Goal: Information Seeking & Learning: Find specific fact

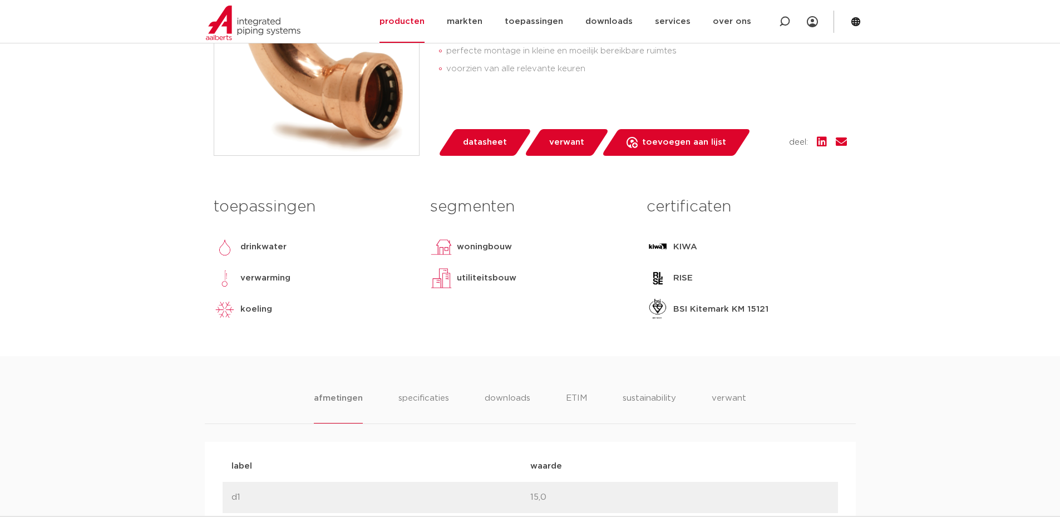
scroll to position [557, 0]
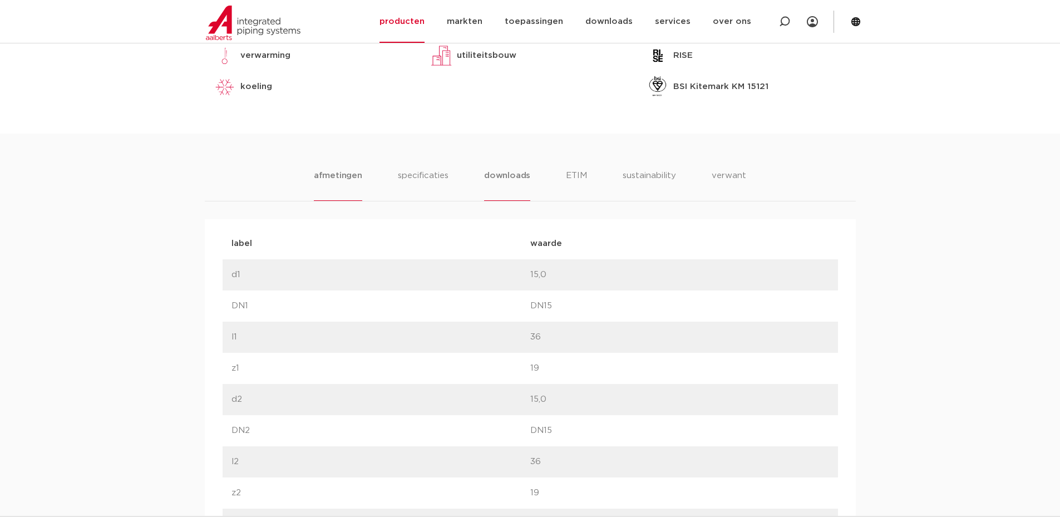
click at [502, 171] on li "downloads" at bounding box center [507, 185] width 46 height 32
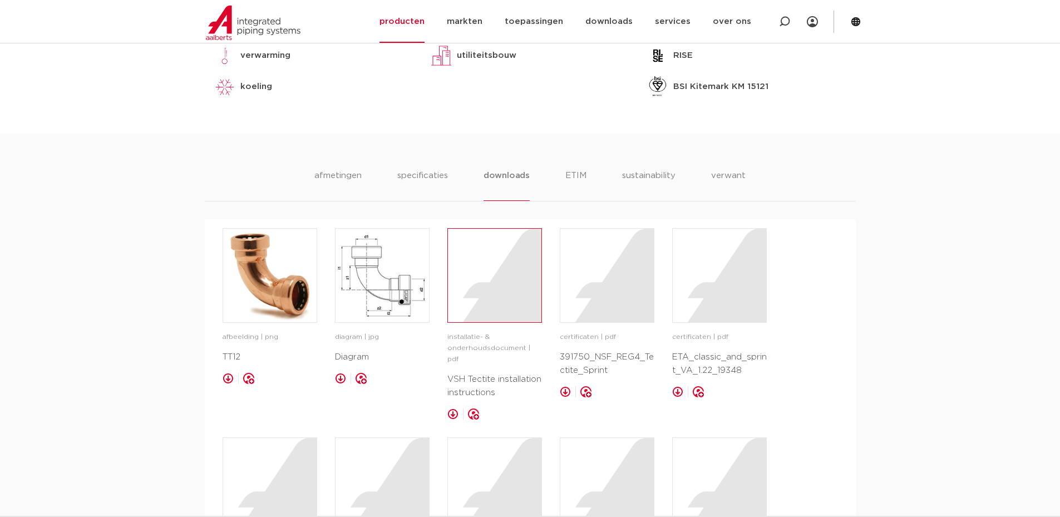
scroll to position [668, 0]
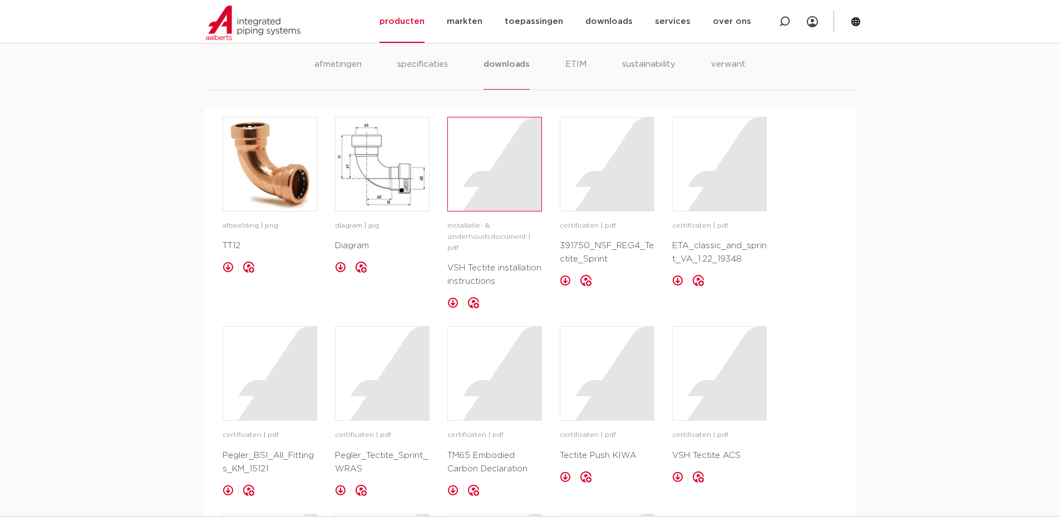
click at [500, 199] on div at bounding box center [495, 164] width 94 height 94
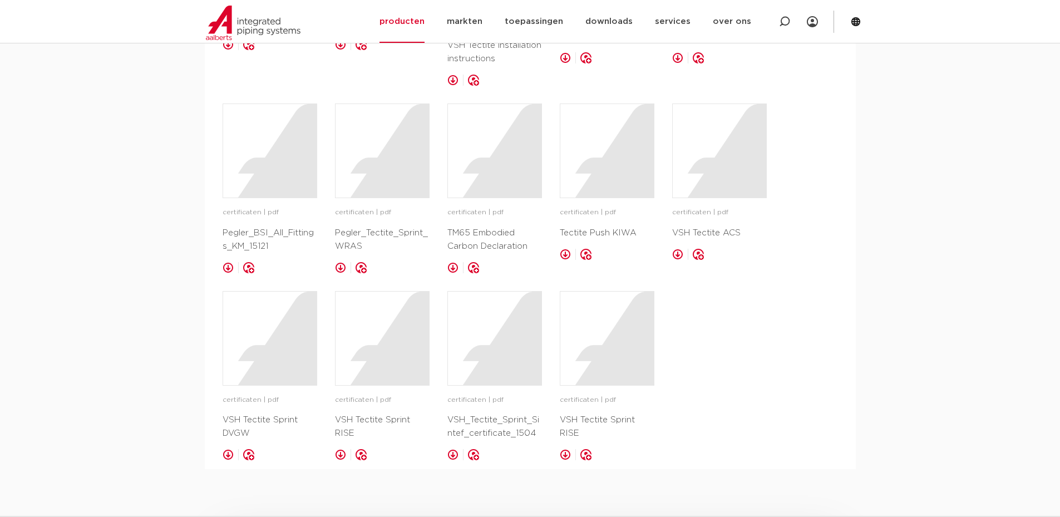
scroll to position [612, 0]
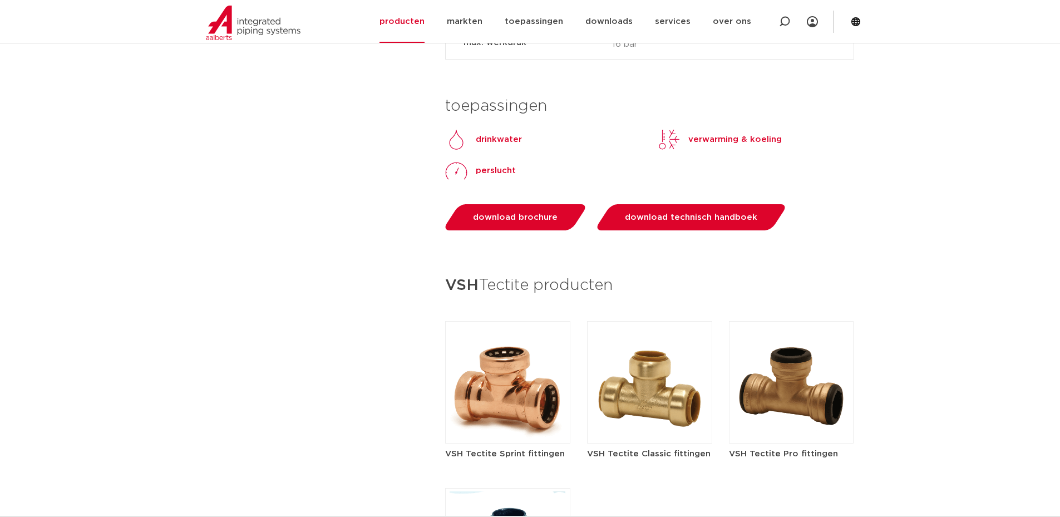
scroll to position [1376, 0]
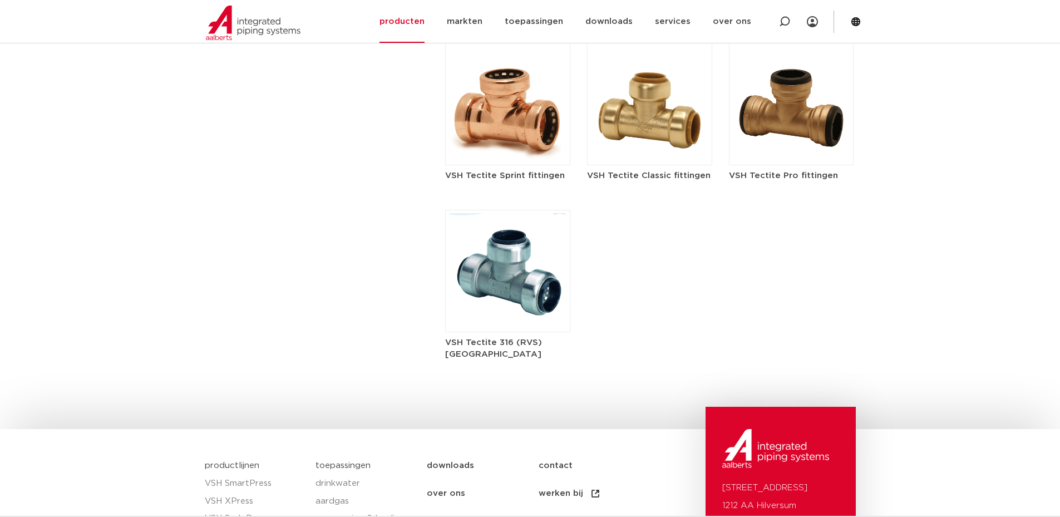
click at [506, 149] on img at bounding box center [507, 104] width 125 height 122
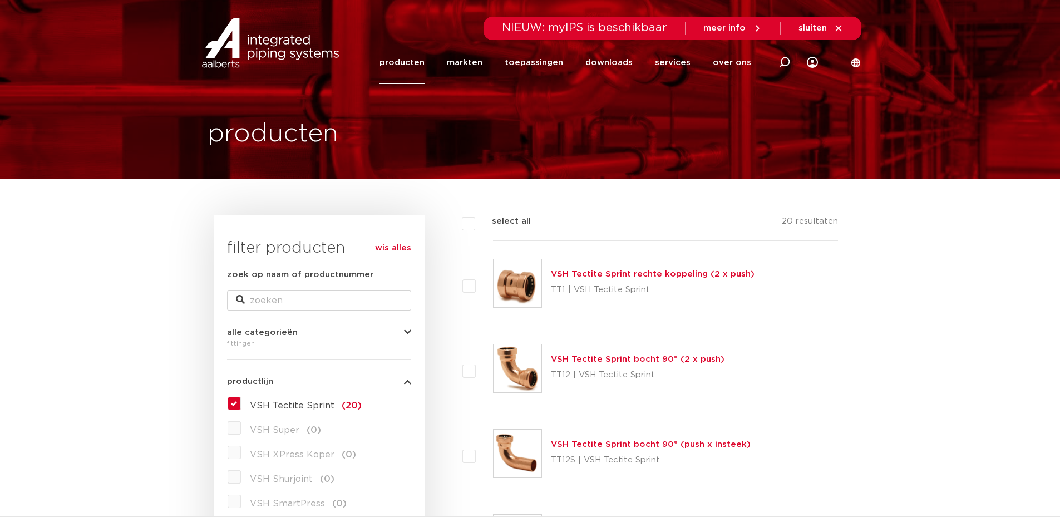
click at [646, 274] on link "VSH Tectite Sprint rechte koppeling (2 x push)" at bounding box center [653, 274] width 204 height 8
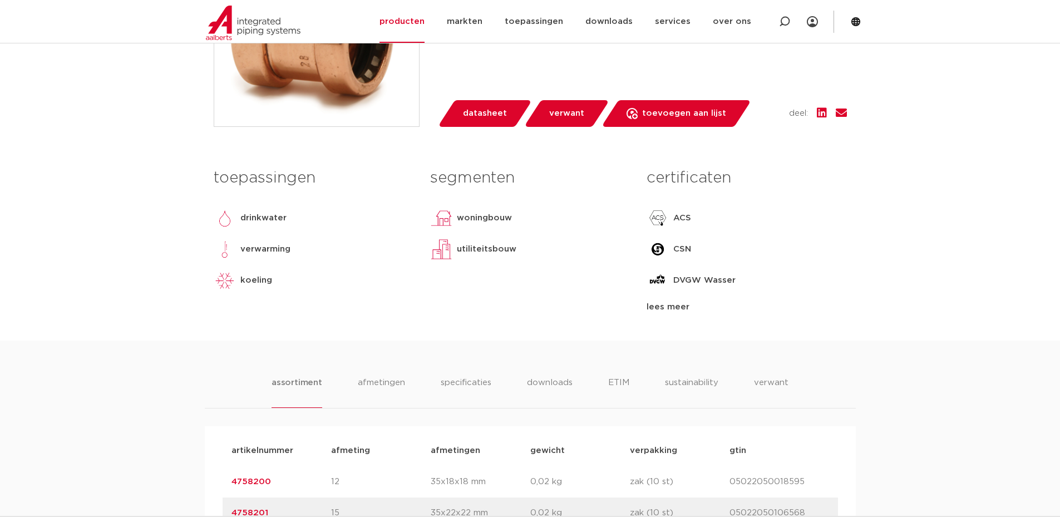
scroll to position [445, 0]
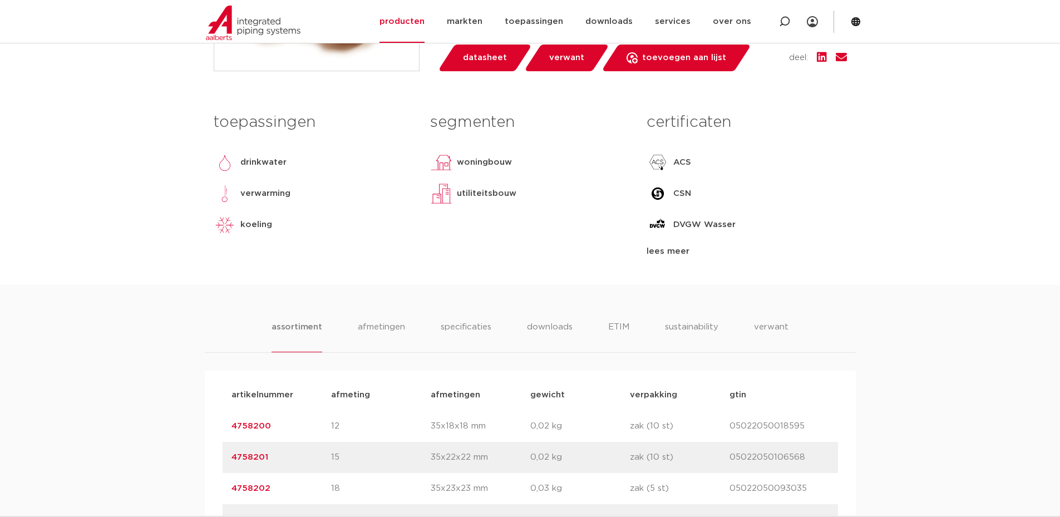
click at [659, 253] on div "lees meer" at bounding box center [747, 251] width 200 height 13
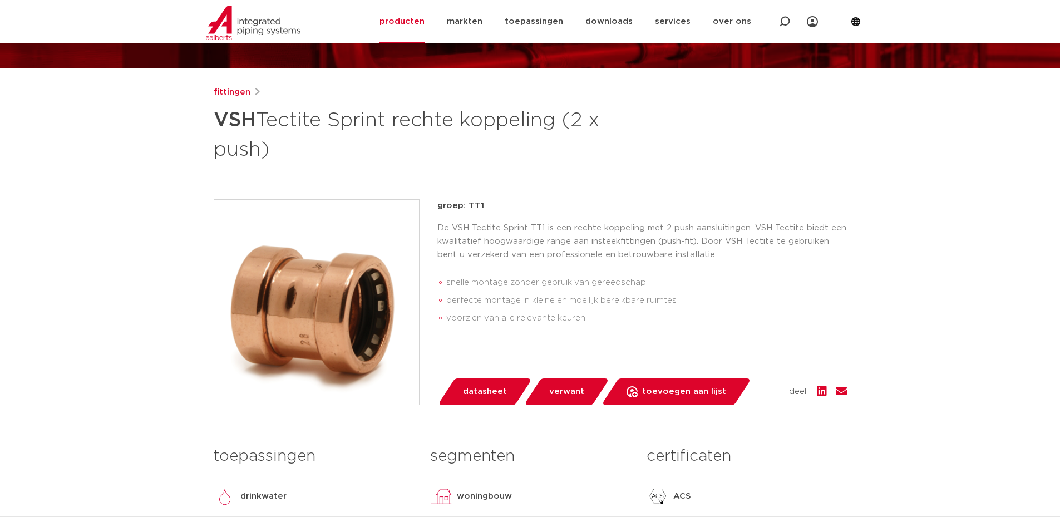
scroll to position [167, 0]
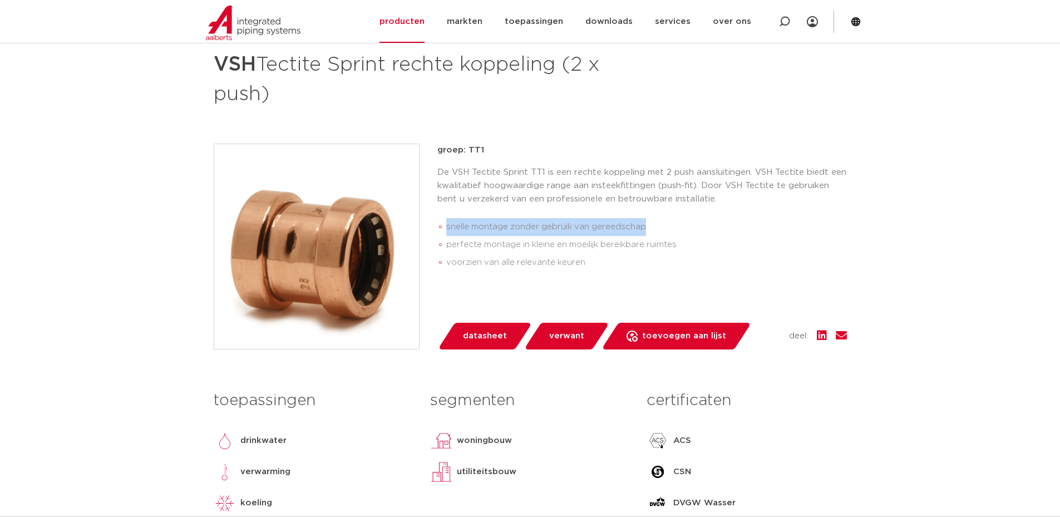
drag, startPoint x: 445, startPoint y: 224, endPoint x: 649, endPoint y: 227, distance: 203.8
click at [649, 227] on ul "snelle montage zonder gebruik van gereedschap perfecte montage in kleine en moe…" at bounding box center [643, 245] width 410 height 62
click at [649, 227] on li "snelle montage zonder gebruik van gereedschap" at bounding box center [646, 227] width 401 height 18
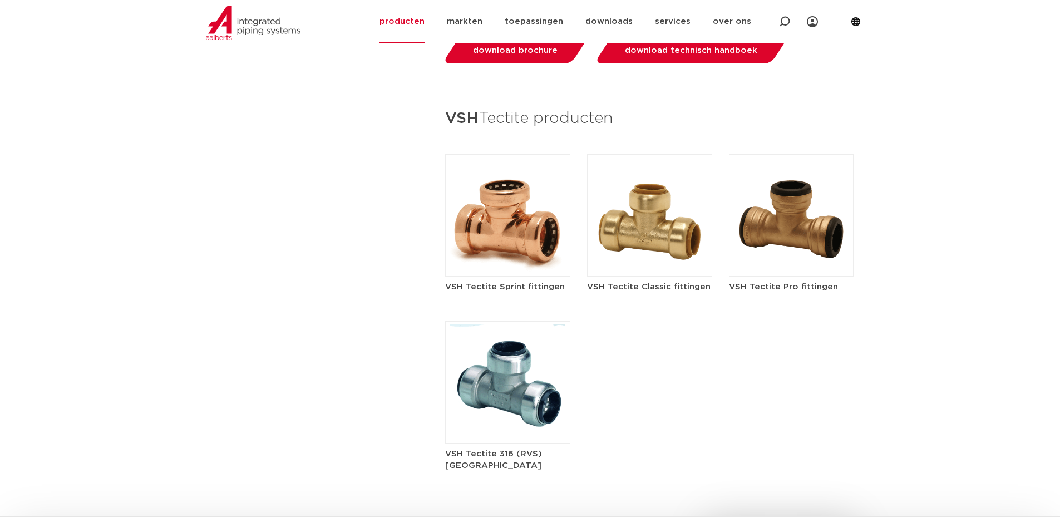
scroll to position [1209, 0]
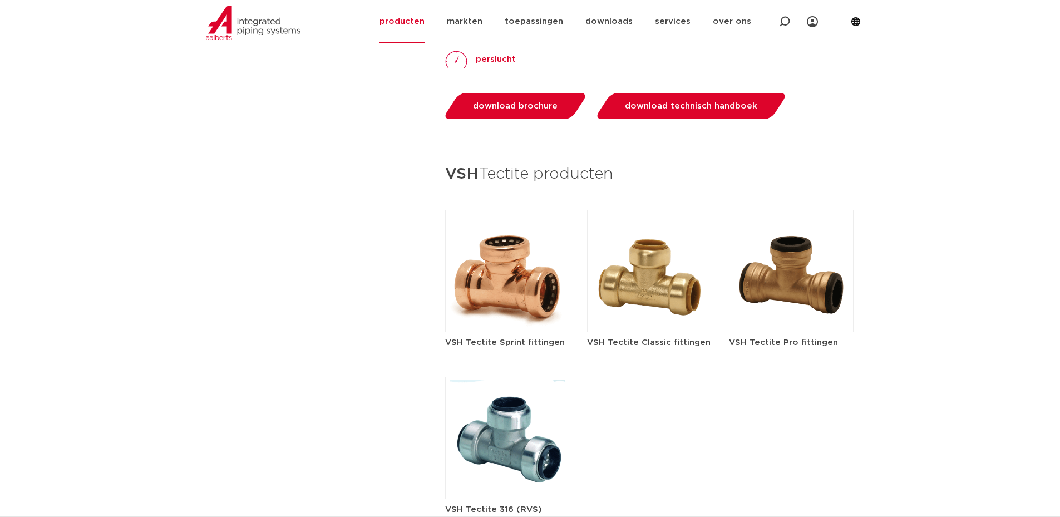
click at [540, 317] on img at bounding box center [507, 271] width 125 height 122
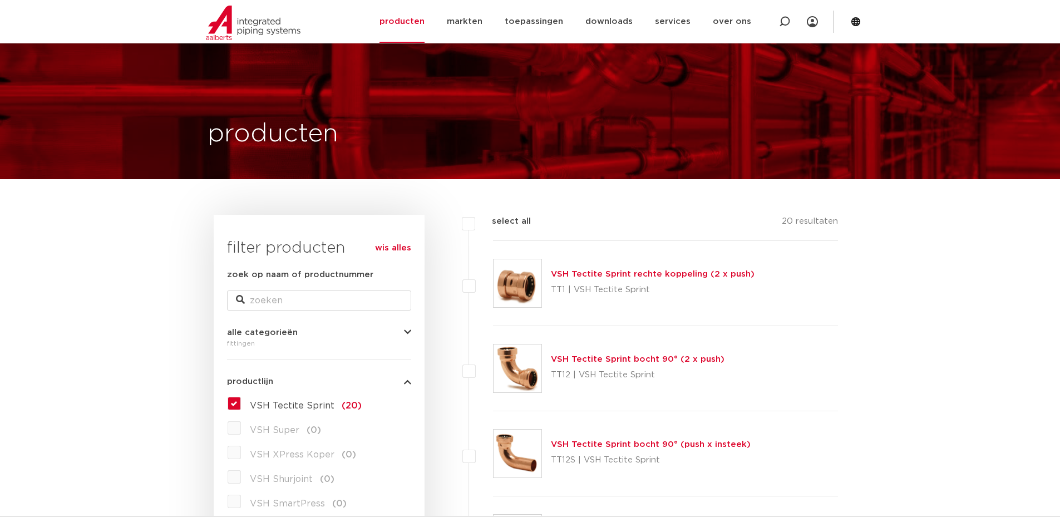
scroll to position [111, 0]
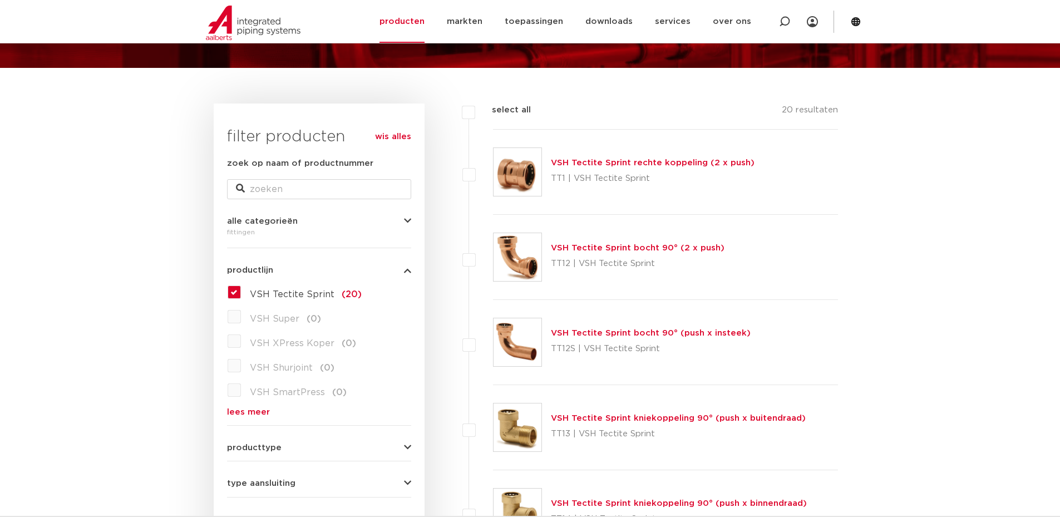
click at [655, 250] on link "VSH Tectite Sprint bocht 90° (2 x push)" at bounding box center [638, 248] width 174 height 8
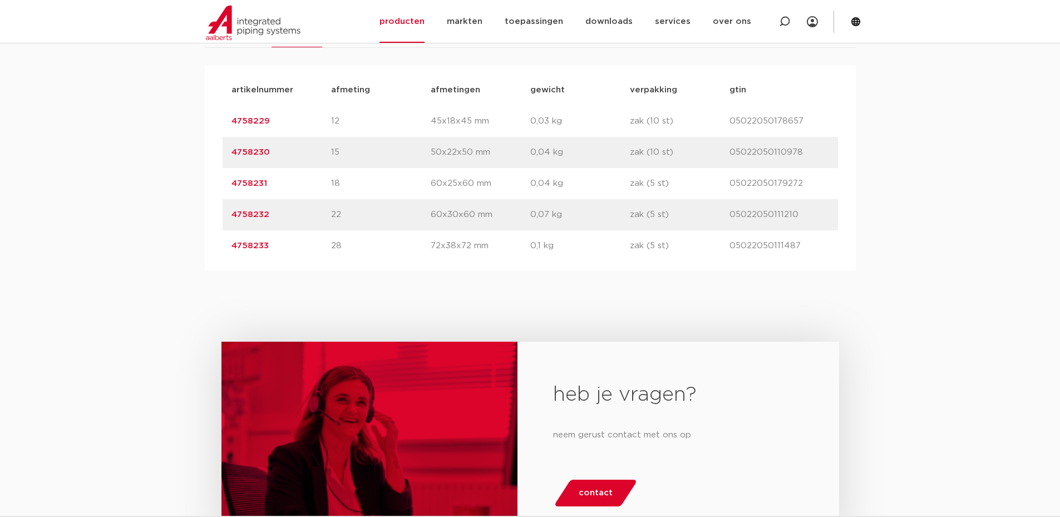
scroll to position [501, 0]
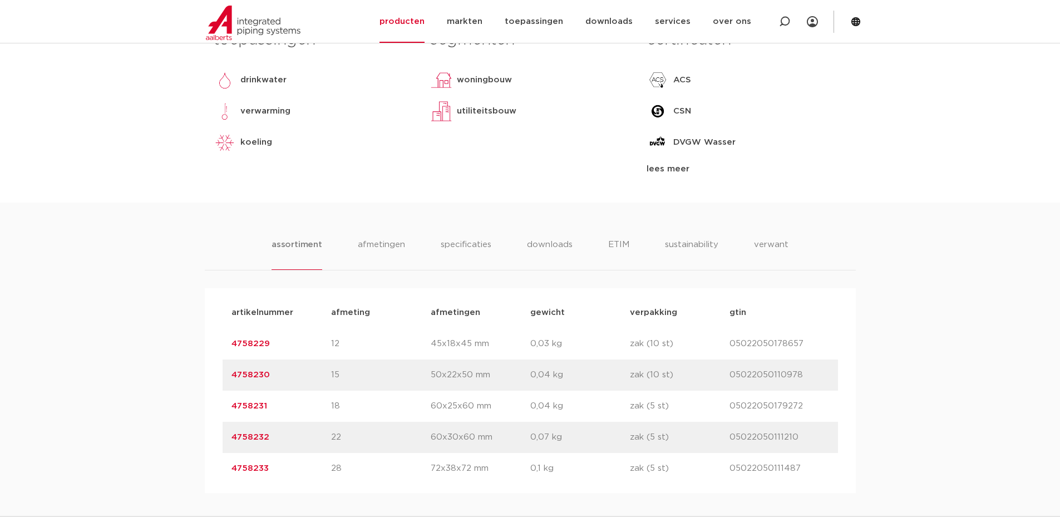
drag, startPoint x: 295, startPoint y: 341, endPoint x: 232, endPoint y: 344, distance: 63.6
click at [232, 344] on p "4758229" at bounding box center [282, 343] width 100 height 13
copy link "4758229"
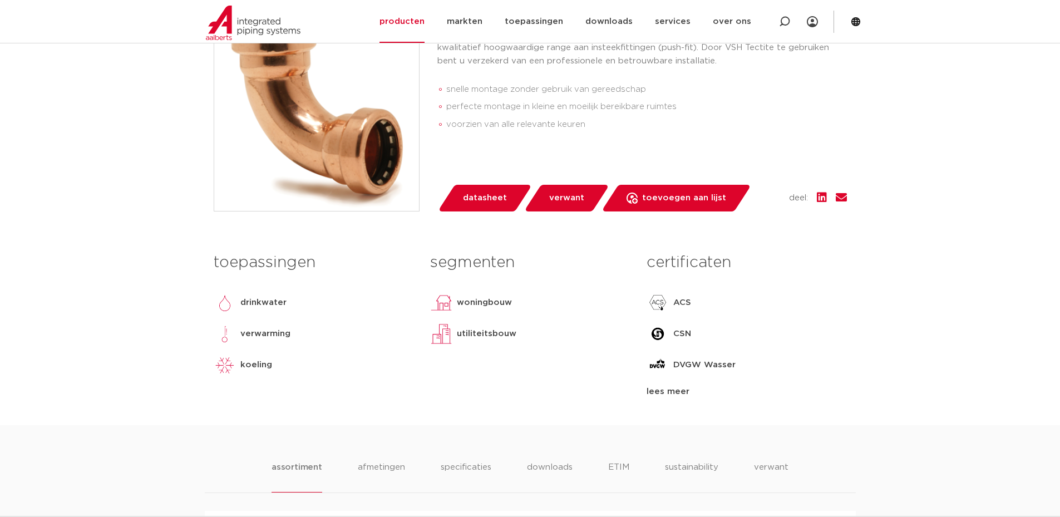
scroll to position [557, 0]
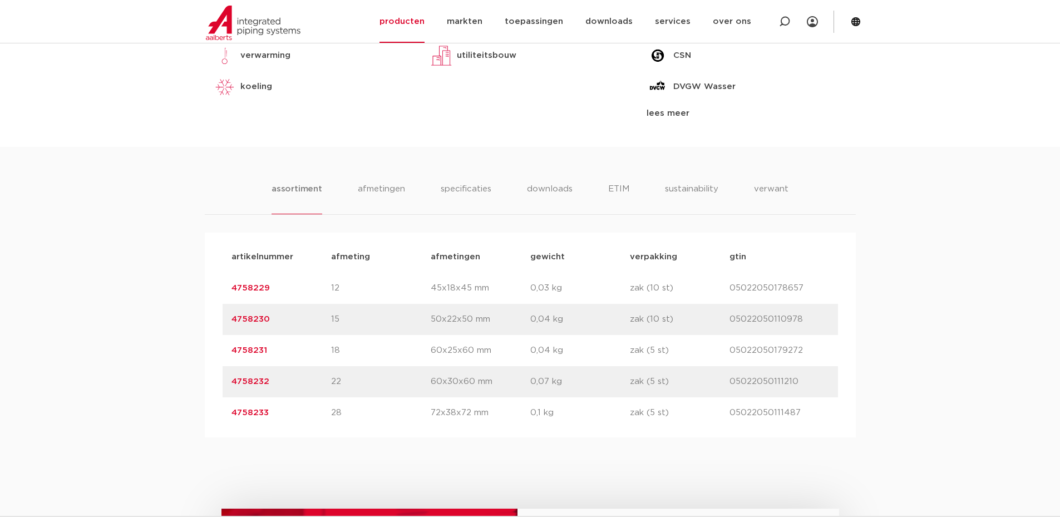
click at [768, 292] on p "05022050178657" at bounding box center [780, 288] width 100 height 13
copy p "05022050178657"
